Goal: Check status

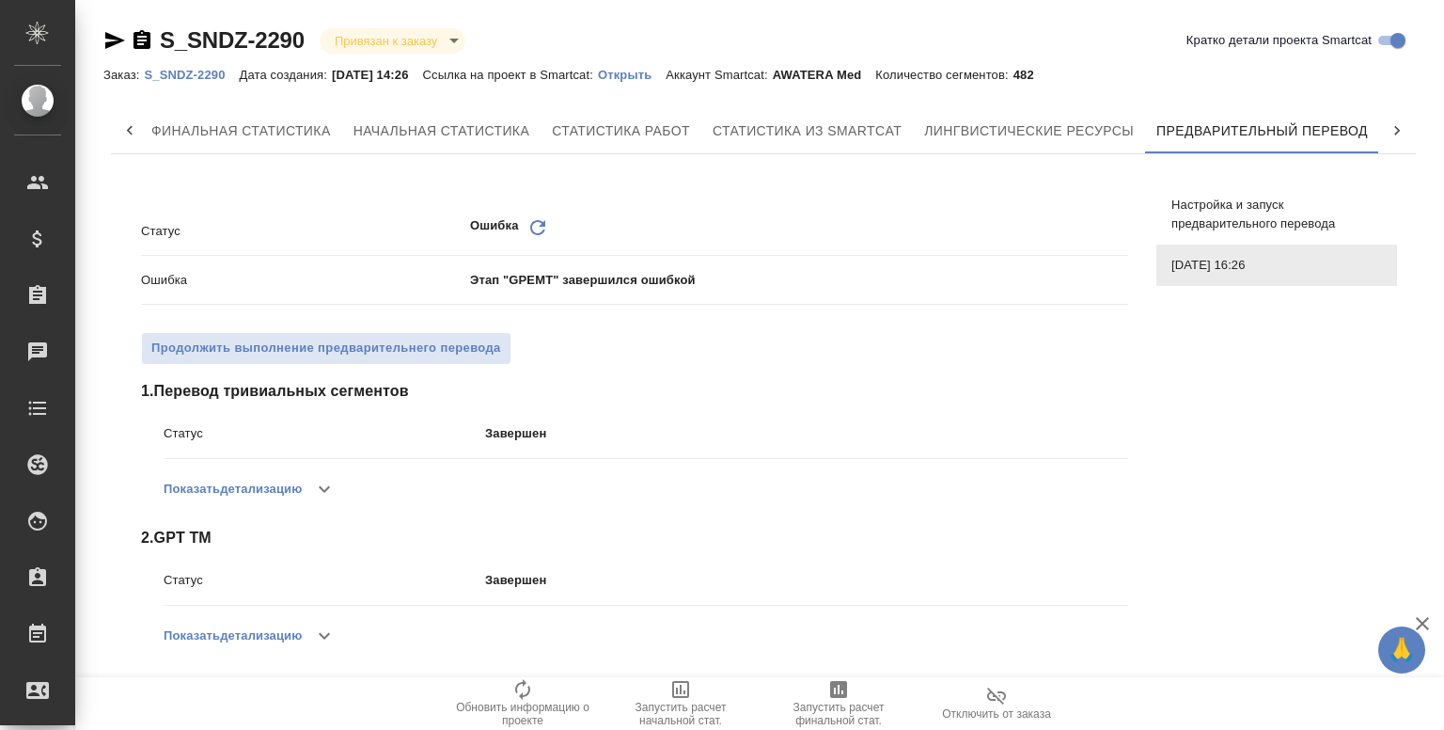
scroll to position [499, 0]
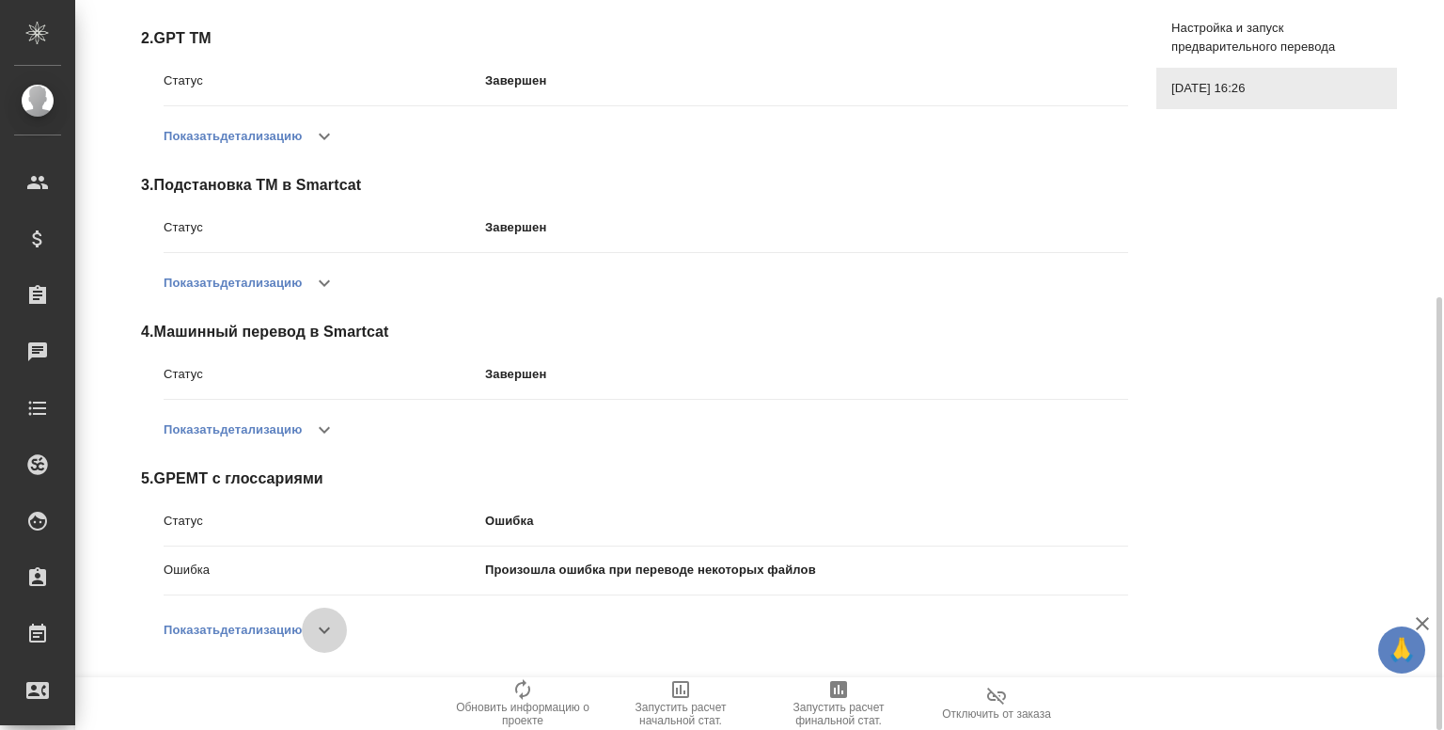
click at [323, 636] on icon "button" at bounding box center [324, 630] width 23 height 23
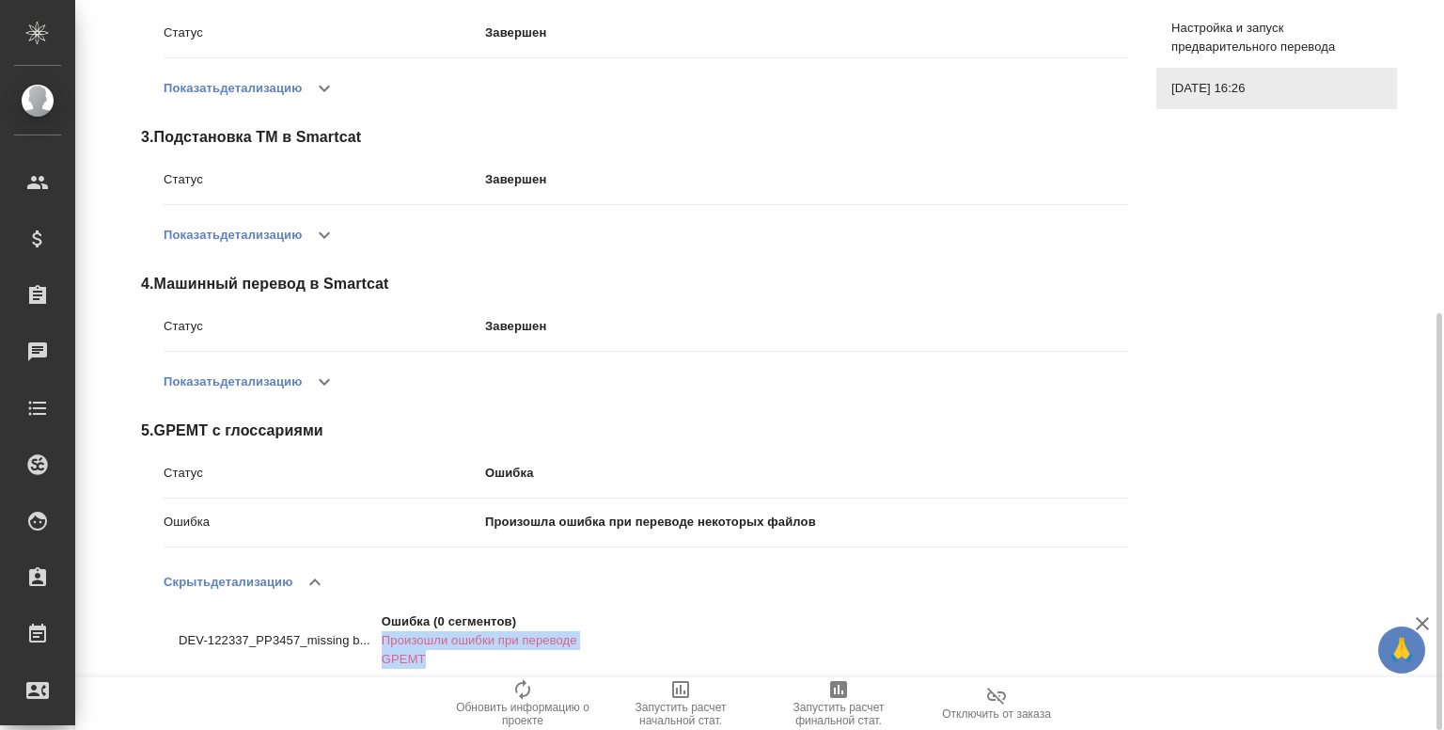
drag, startPoint x: 384, startPoint y: 636, endPoint x: 444, endPoint y: 655, distance: 63.0
click at [444, 655] on p "Произошли ошибки при переводе GPEMT" at bounding box center [483, 650] width 203 height 38
copy p "Произошли ошибки при переводе GPEMT"
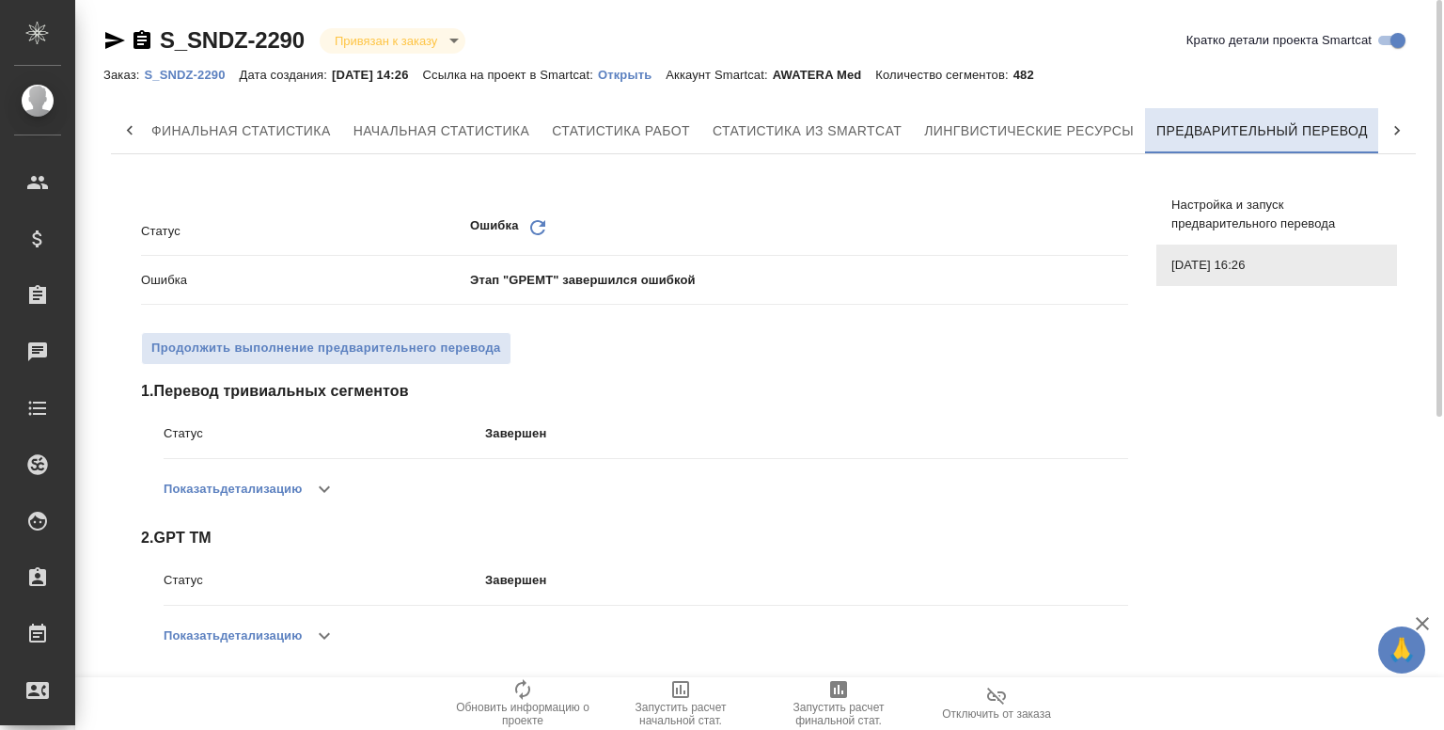
scroll to position [0, 234]
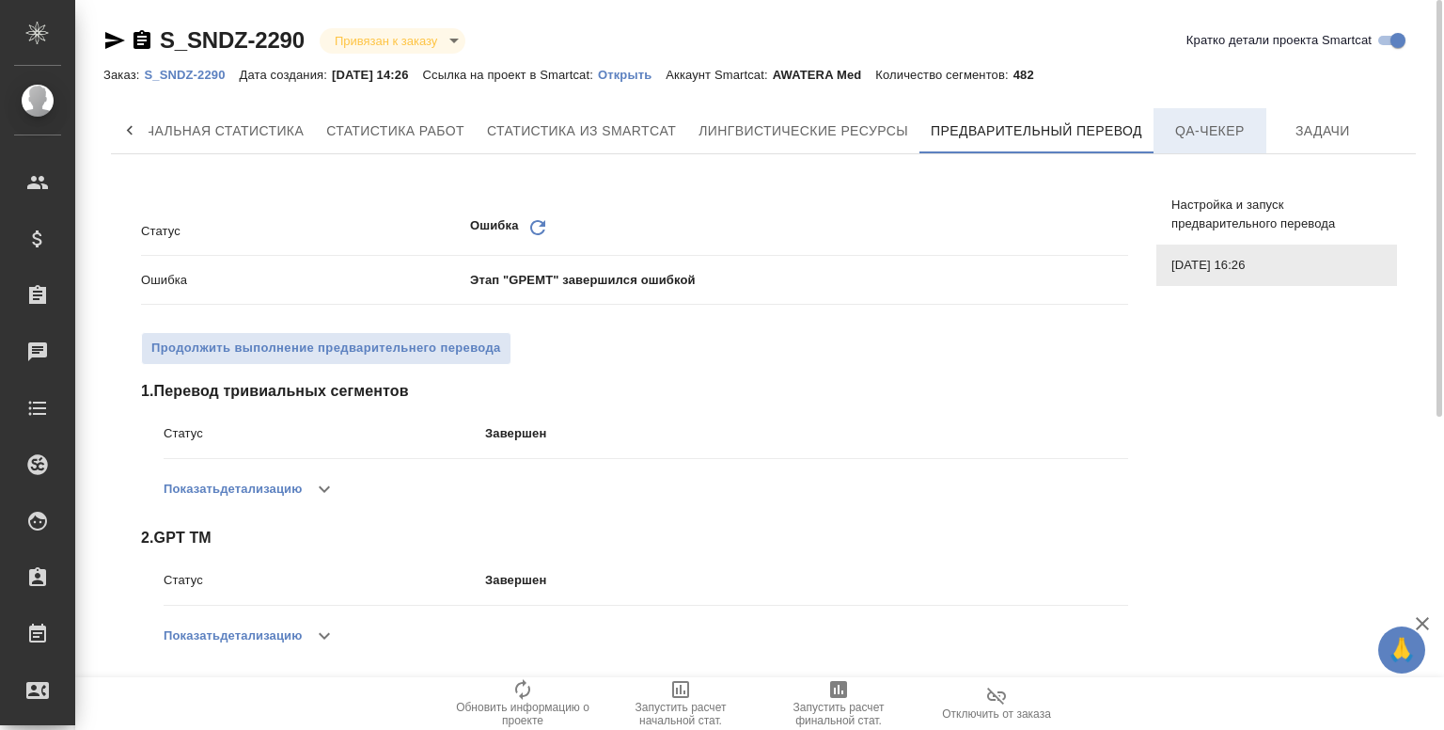
click at [1192, 134] on span "QA-чекер" at bounding box center [1210, 131] width 90 height 24
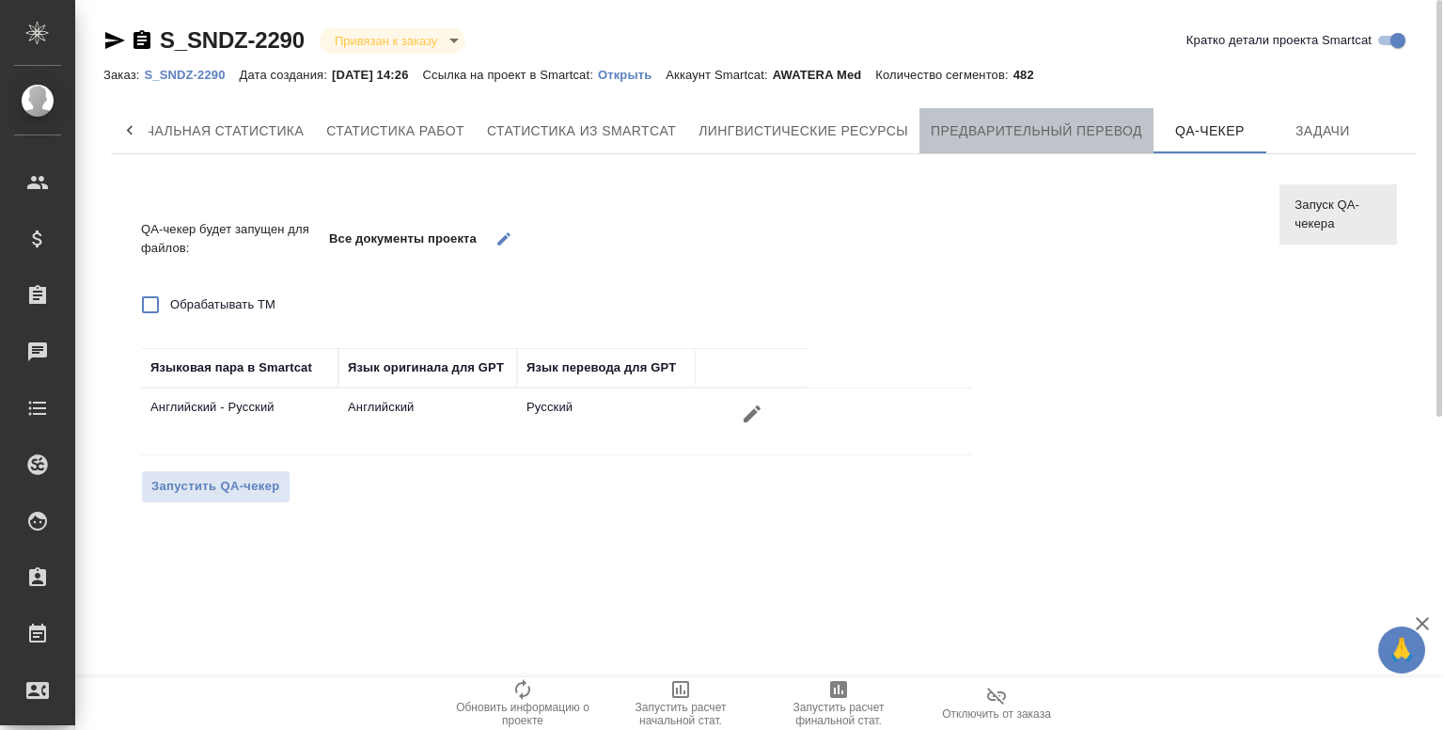
click at [1038, 136] on span "Предварительный перевод" at bounding box center [1037, 131] width 212 height 24
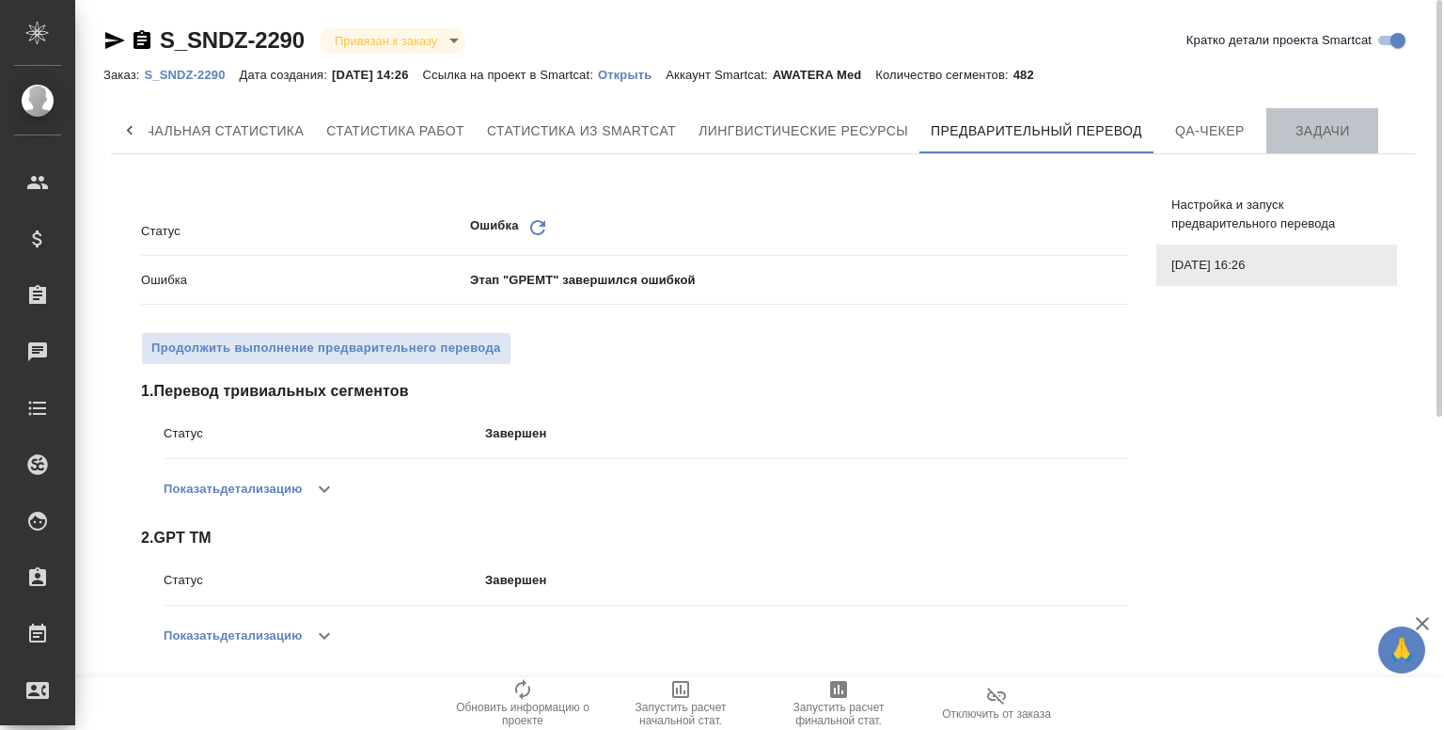
click at [1295, 126] on span "Задачи" at bounding box center [1323, 131] width 90 height 24
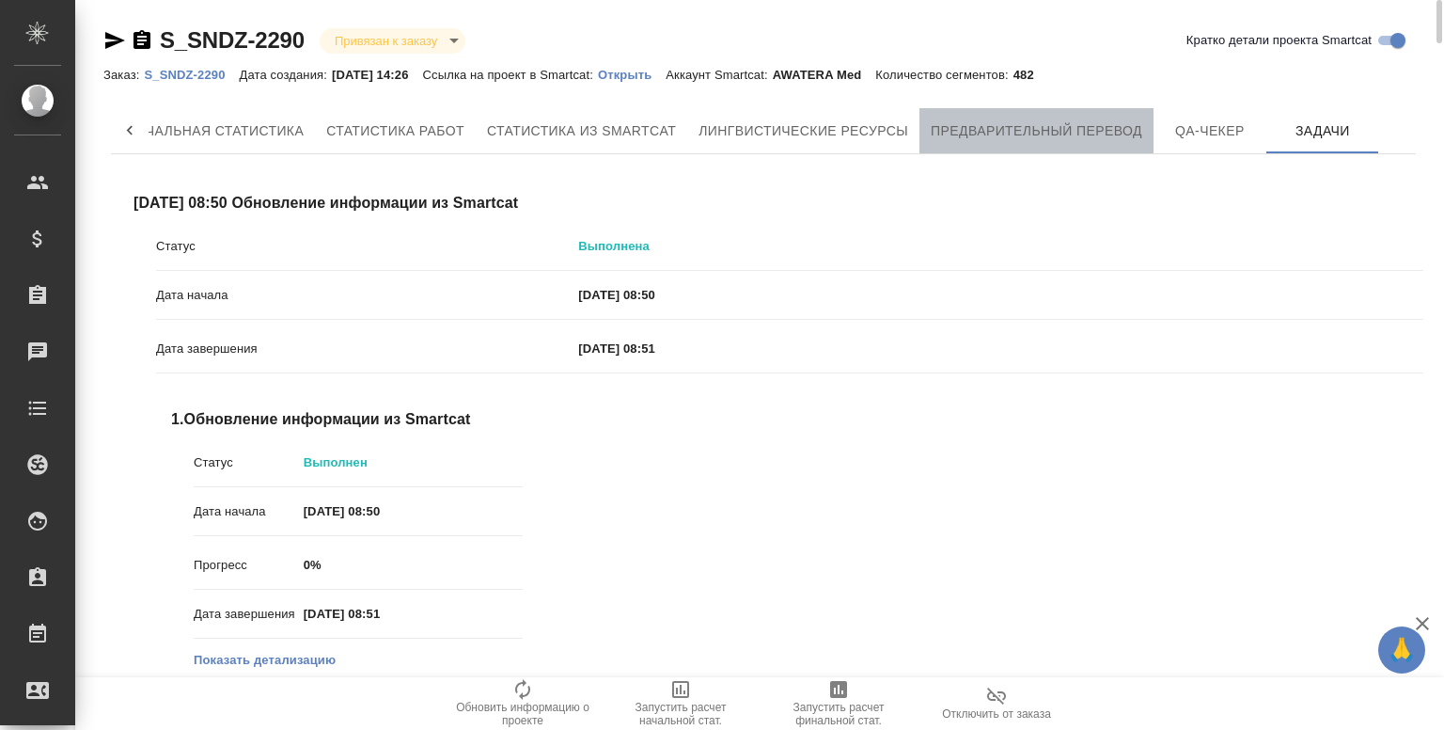
click at [1020, 130] on span "Предварительный перевод" at bounding box center [1037, 131] width 212 height 24
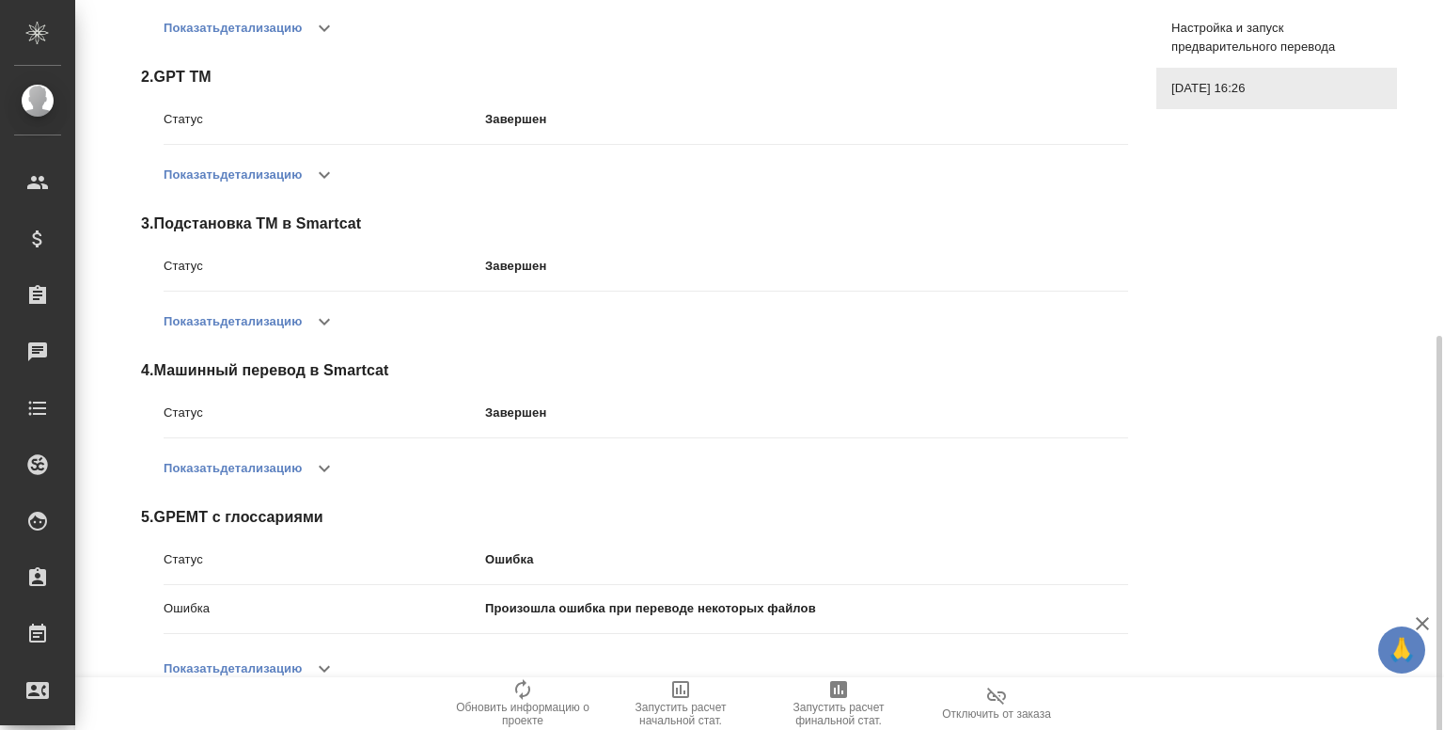
scroll to position [499, 0]
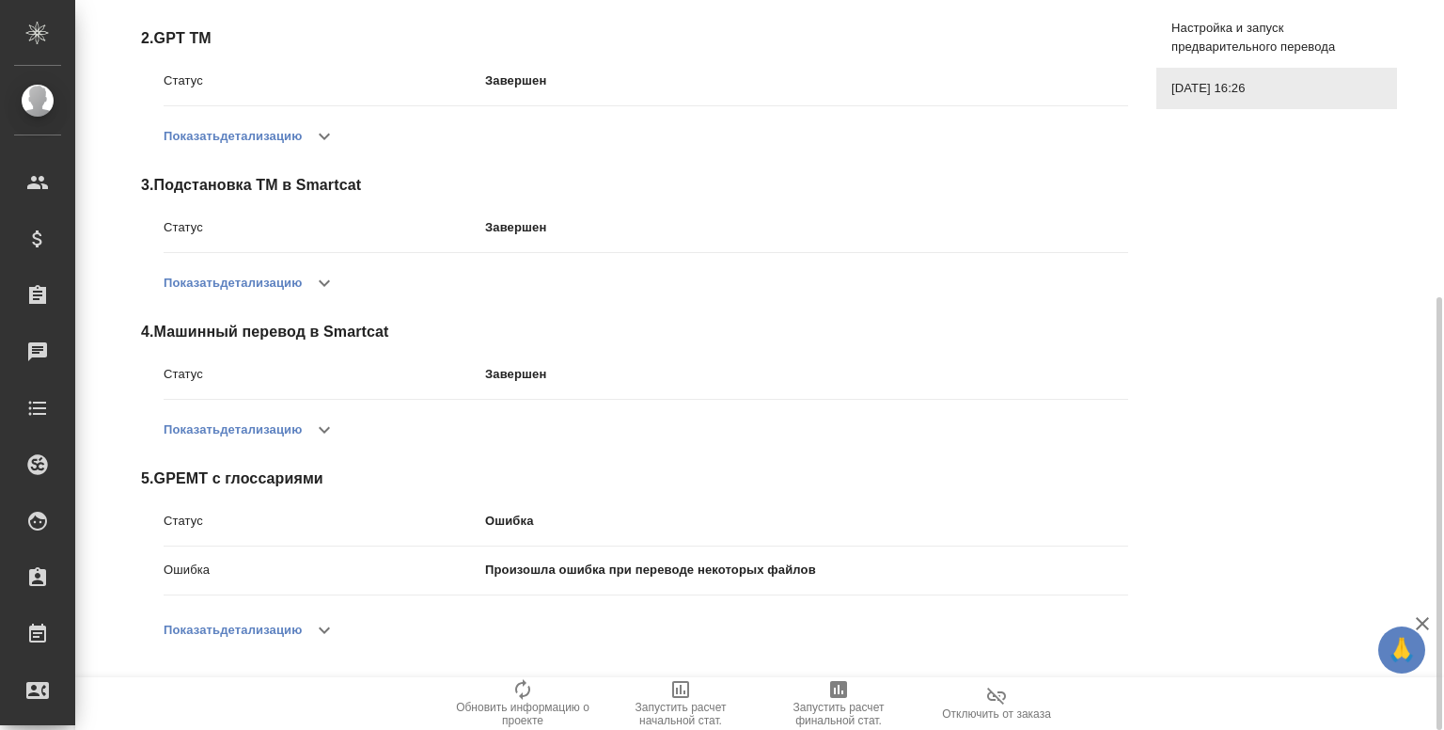
click at [325, 619] on icon "button" at bounding box center [324, 630] width 23 height 23
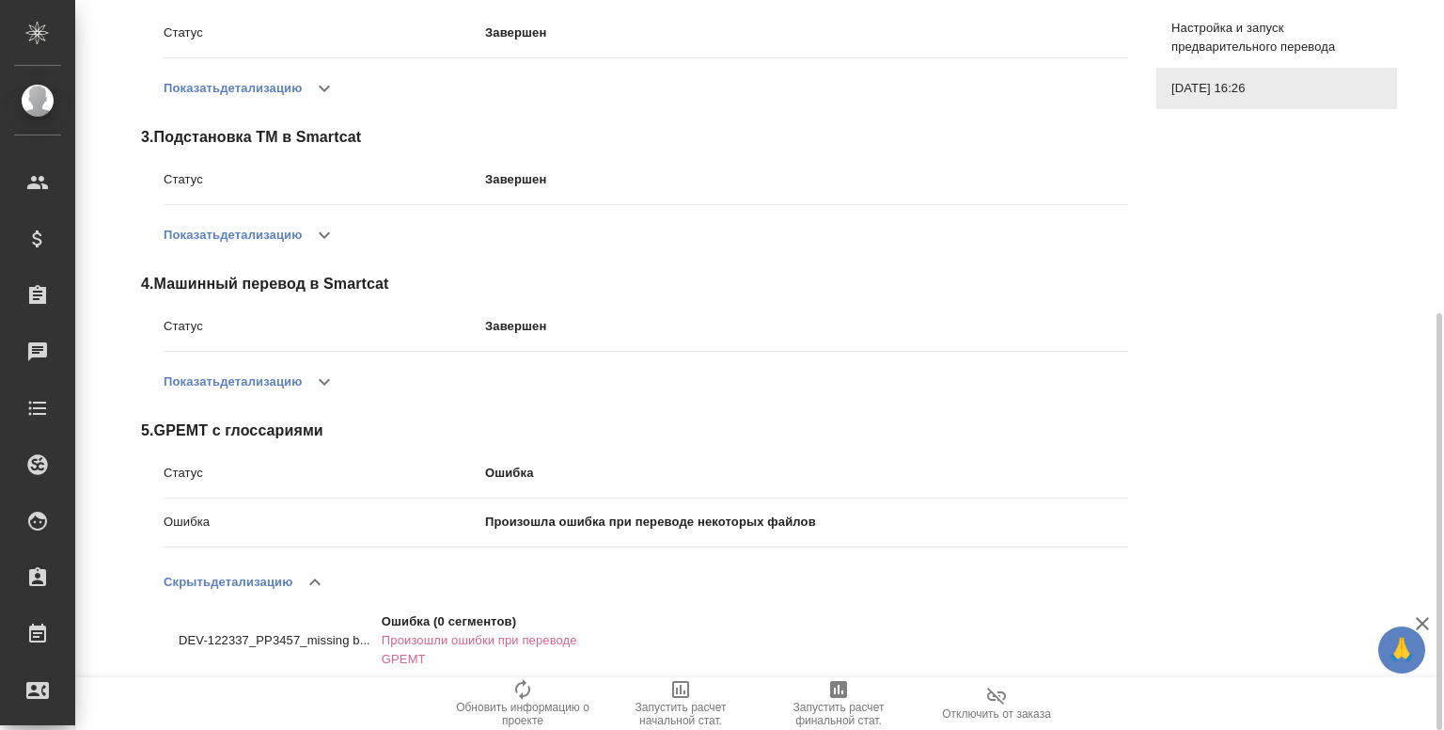
click at [1158, 507] on div "Статус Ошибка Обновить Ошибка Этап "GPEMT" завершился ошибкой Продолжить выполн…" at bounding box center [763, 159] width 1305 height 1075
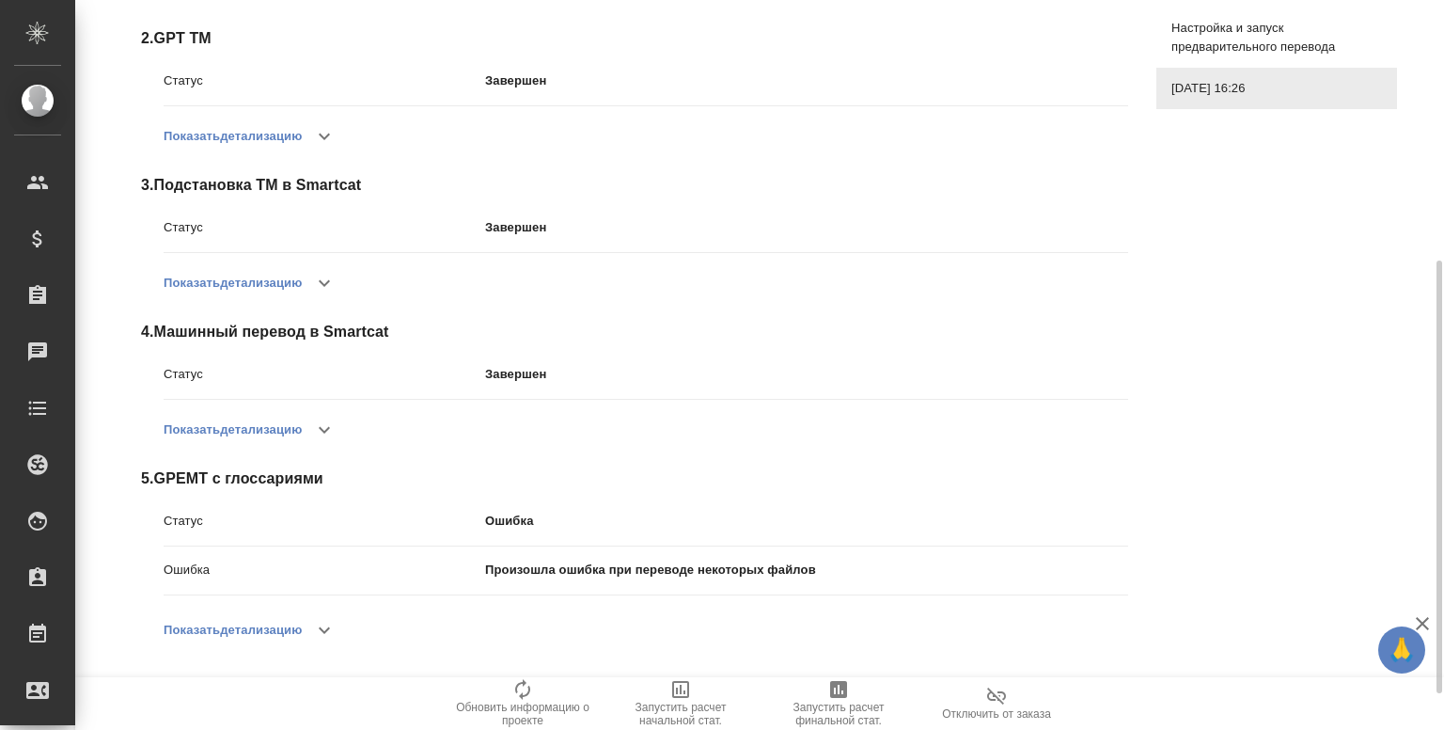
scroll to position [399, 0]
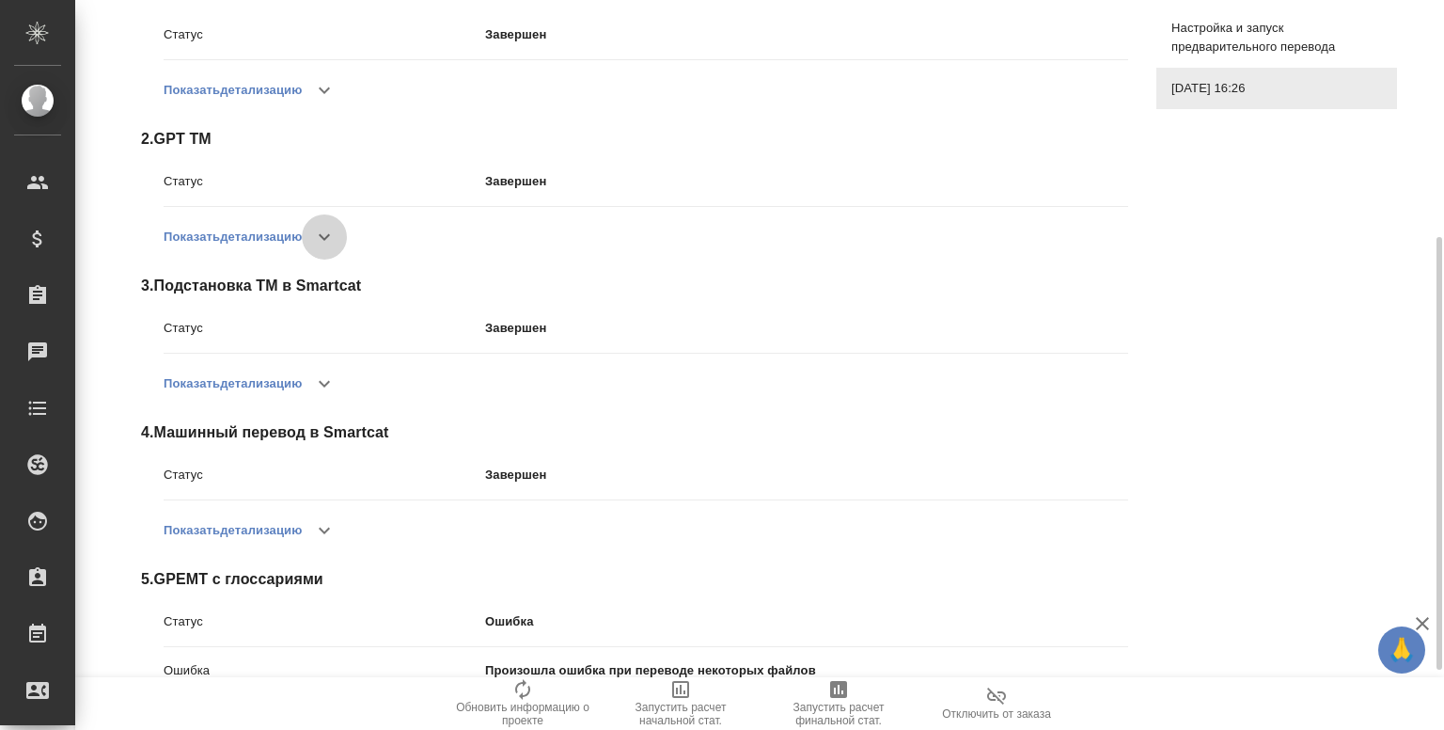
click at [314, 222] on button "button" at bounding box center [324, 236] width 45 height 45
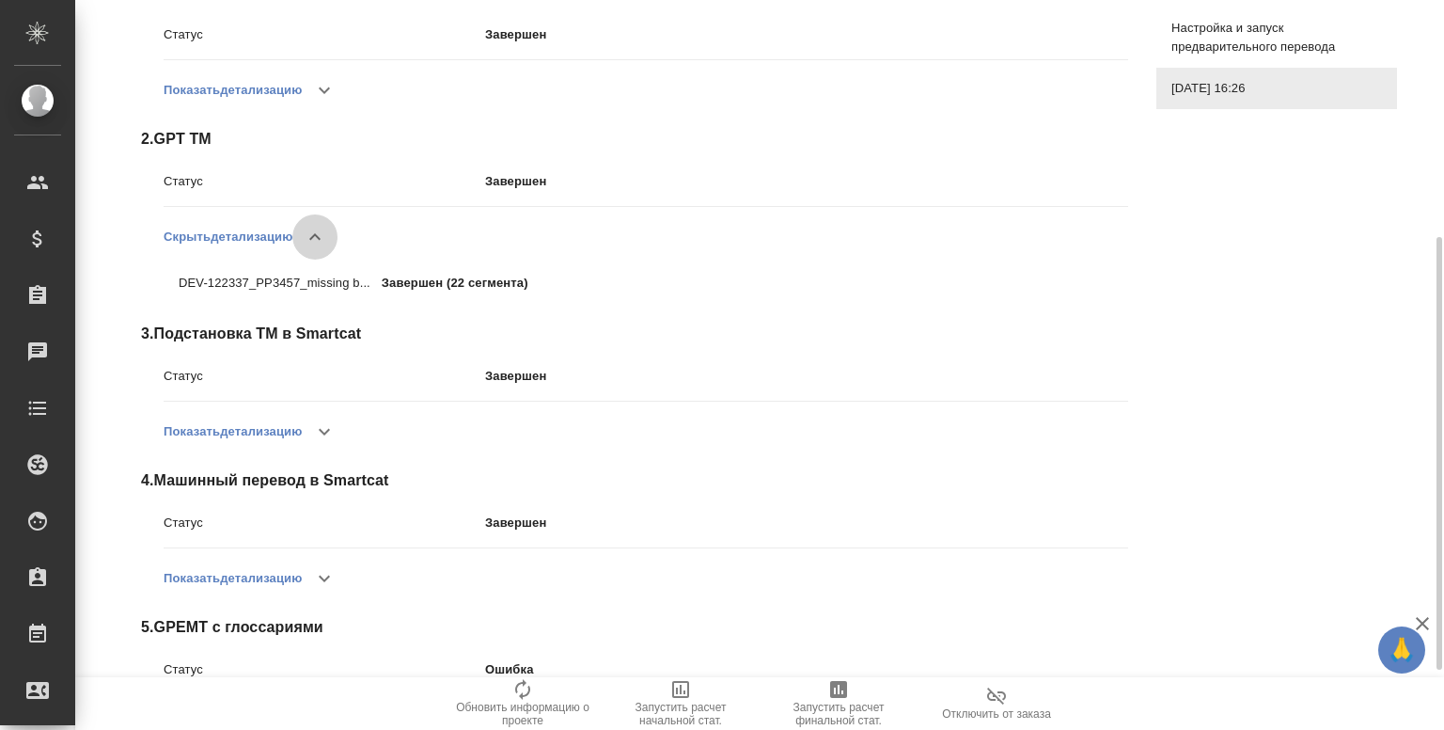
click at [321, 228] on icon "button" at bounding box center [315, 237] width 23 height 23
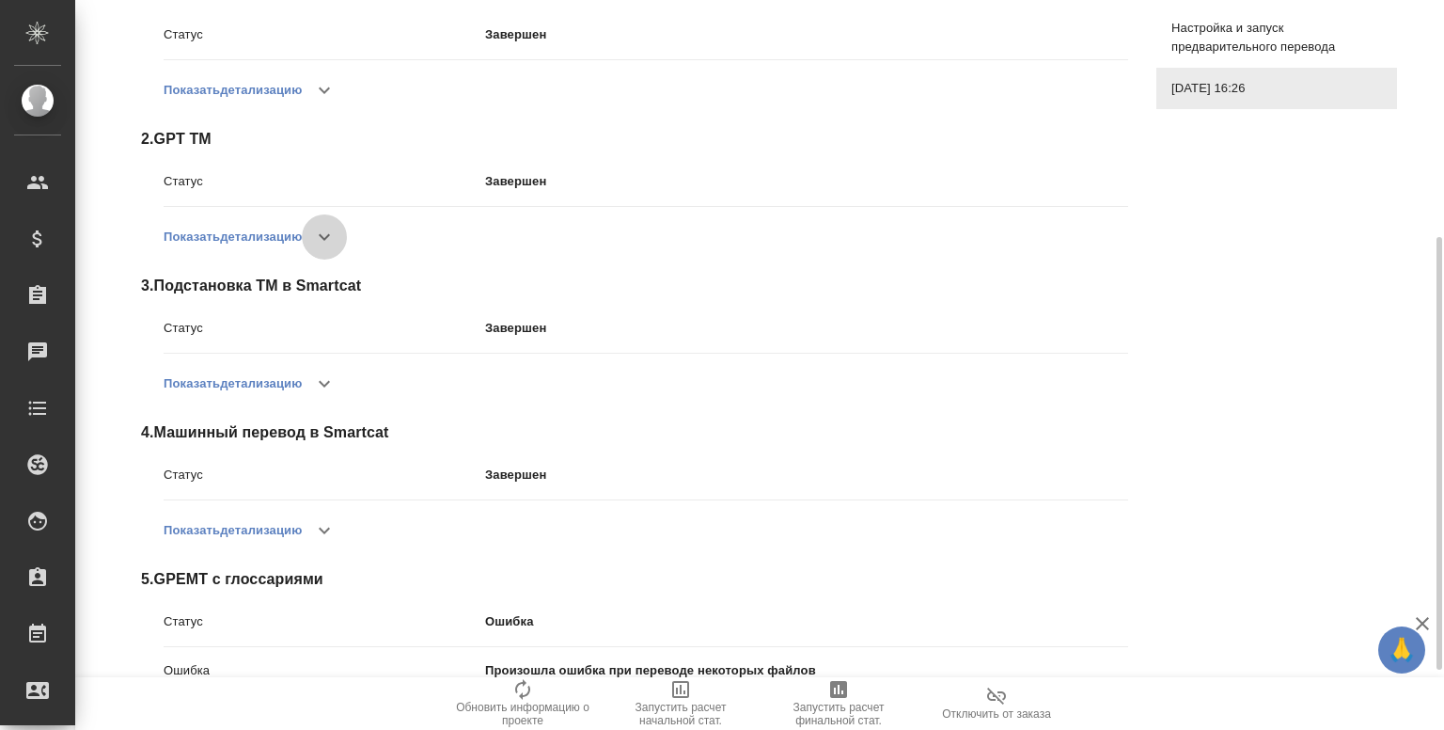
click at [321, 228] on icon "button" at bounding box center [324, 237] width 23 height 23
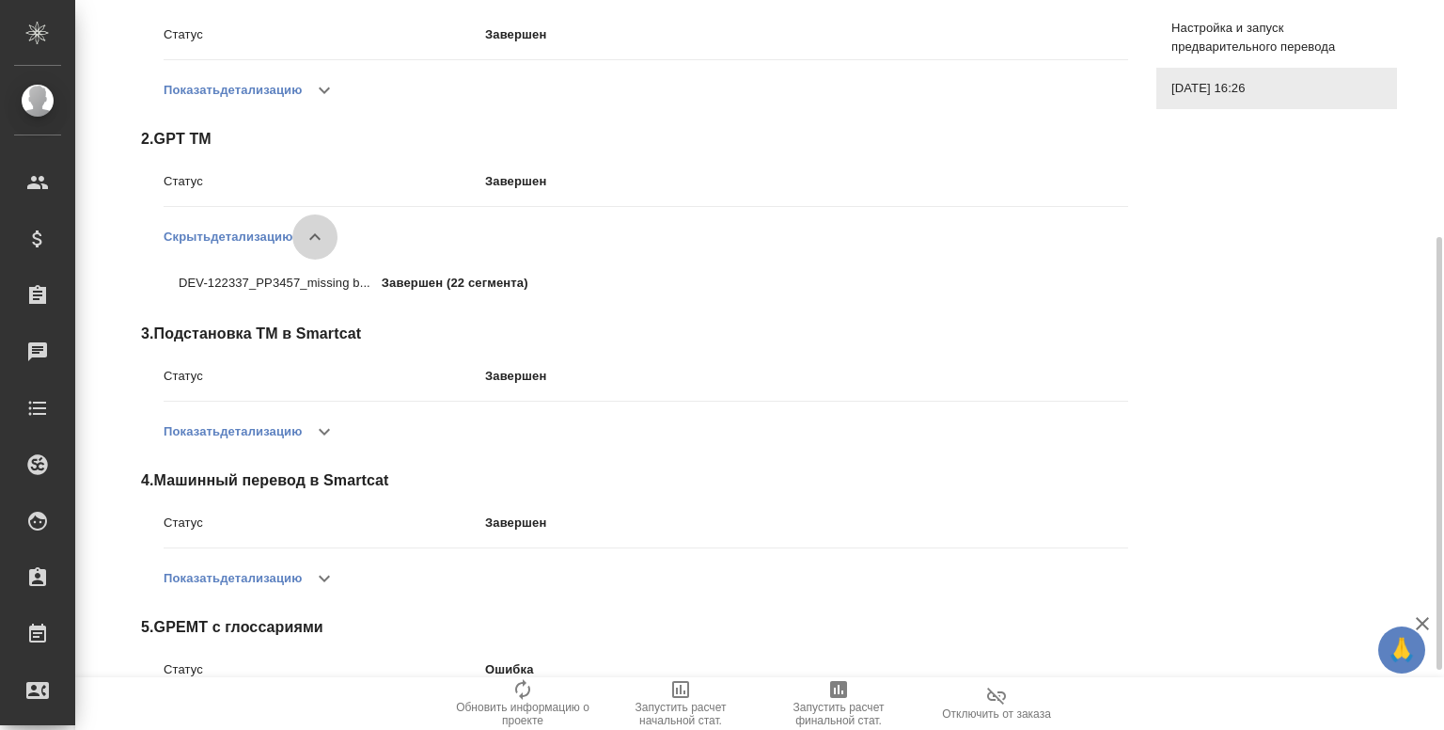
click at [321, 228] on icon "button" at bounding box center [315, 237] width 23 height 23
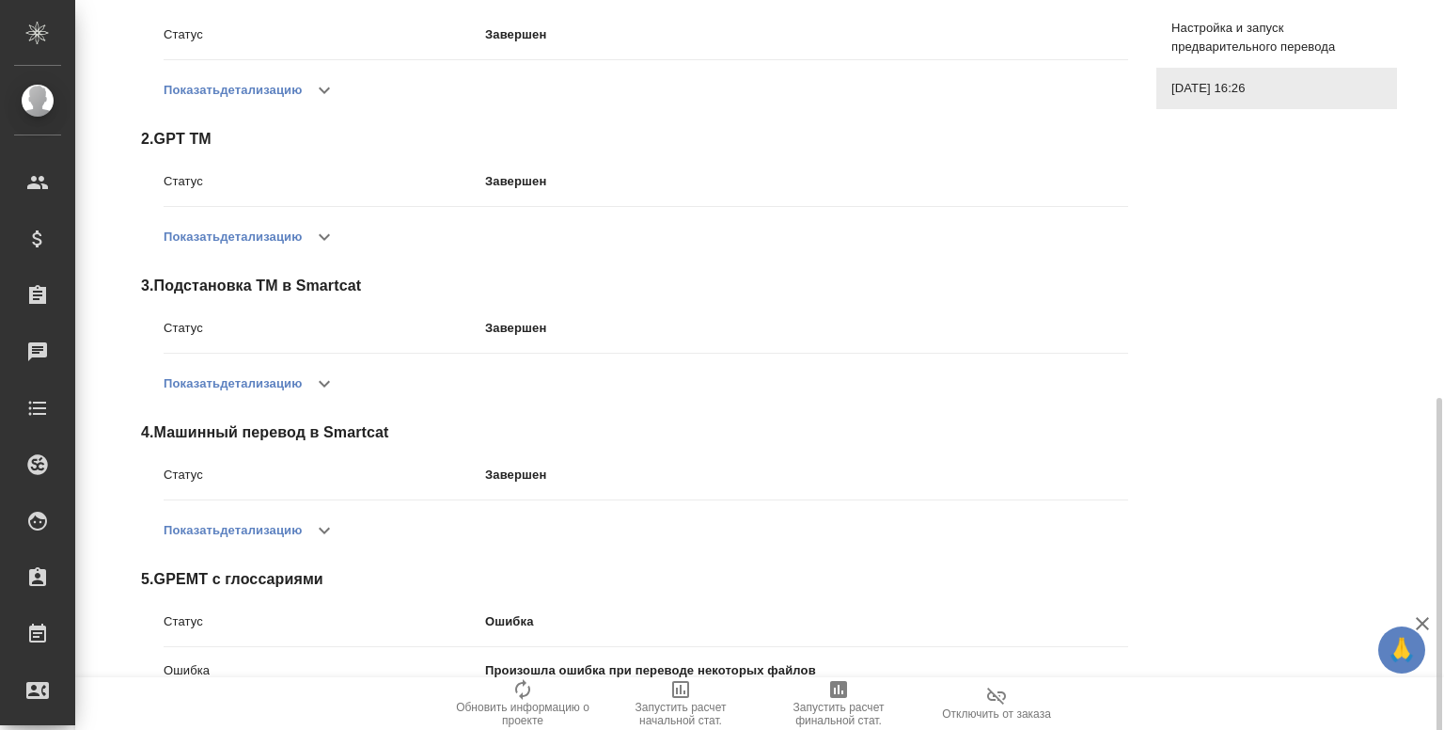
scroll to position [499, 0]
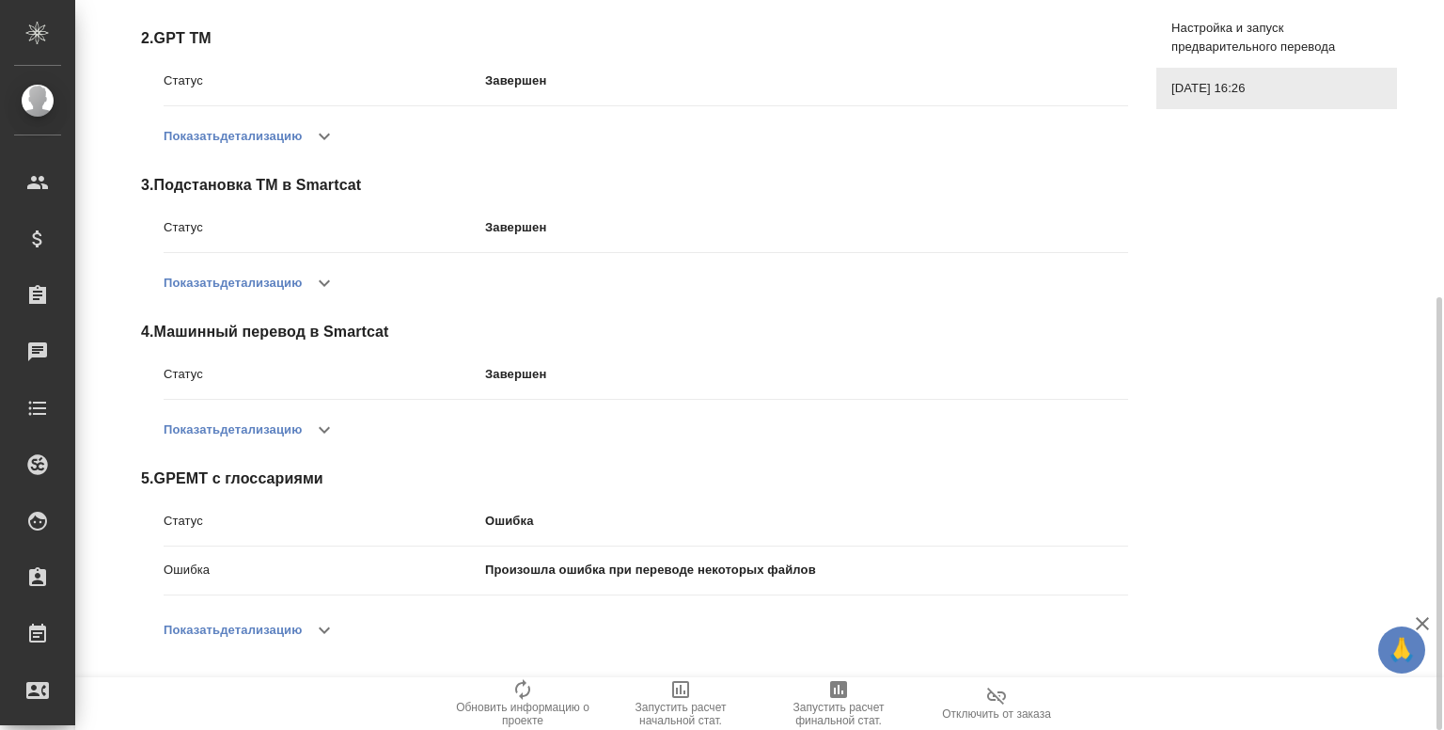
click at [331, 630] on icon "button" at bounding box center [324, 630] width 23 height 23
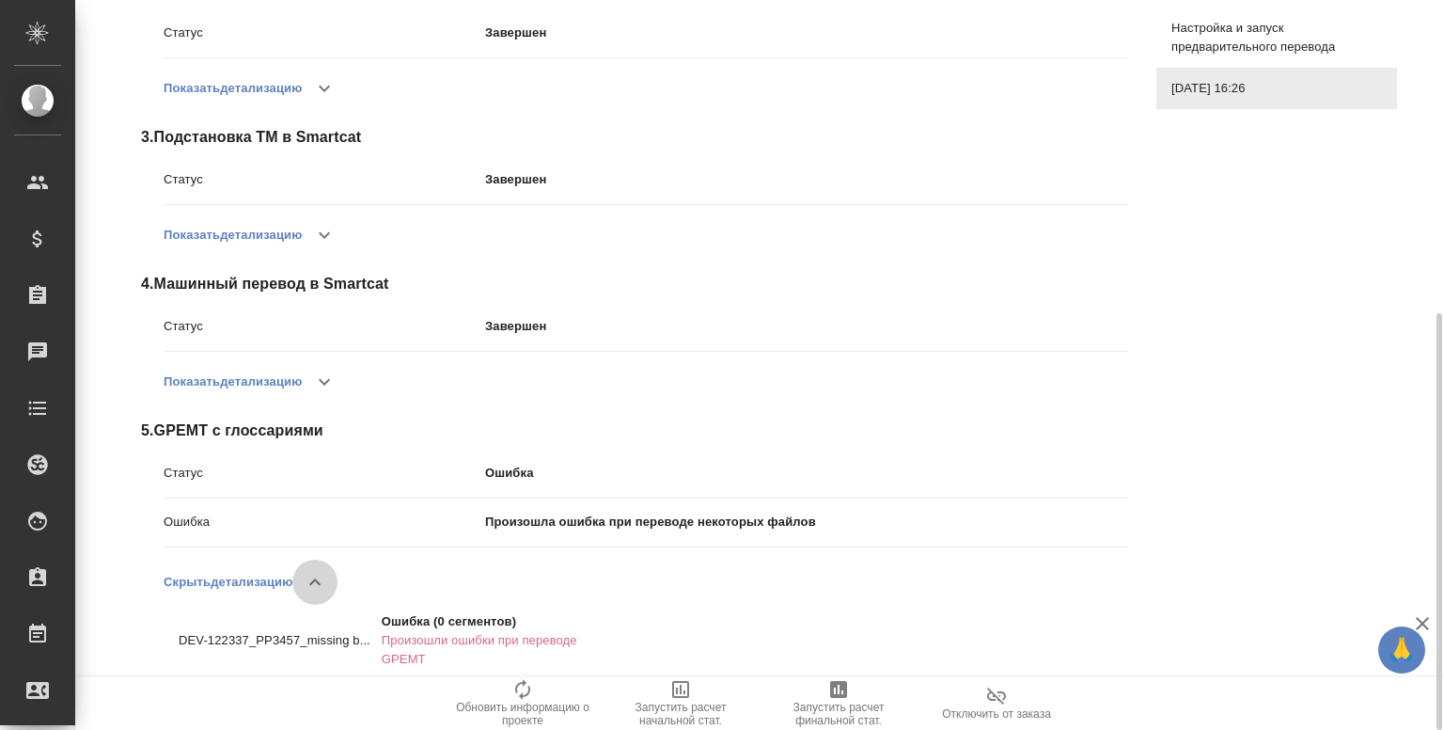
click at [316, 586] on icon "button" at bounding box center [315, 582] width 23 height 23
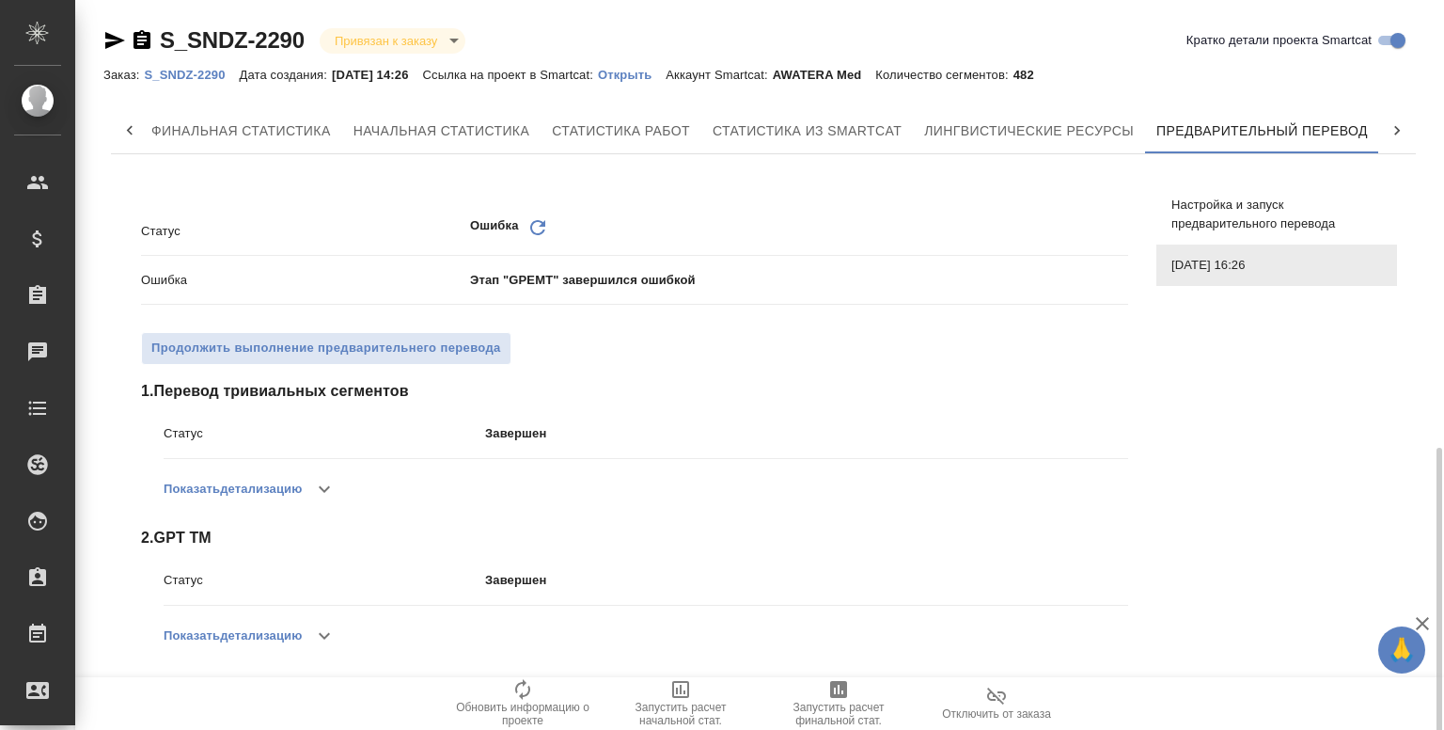
scroll to position [499, 0]
